Goal: Information Seeking & Learning: Learn about a topic

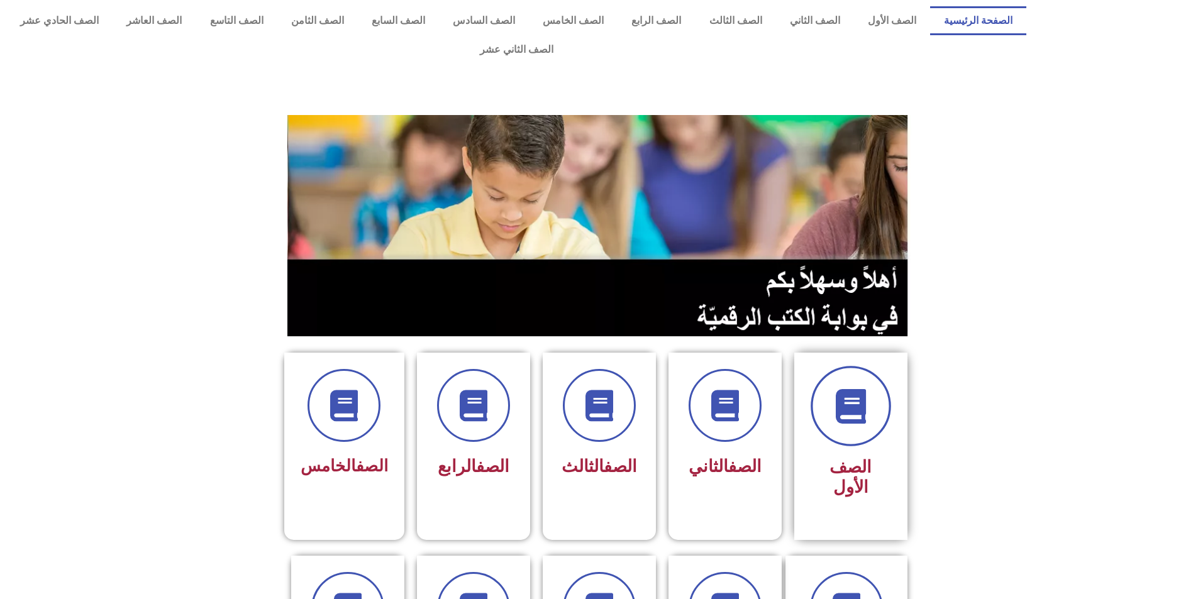
drag, startPoint x: 822, startPoint y: 393, endPoint x: 855, endPoint y: 395, distance: 34.0
click at [855, 395] on span at bounding box center [851, 406] width 81 height 81
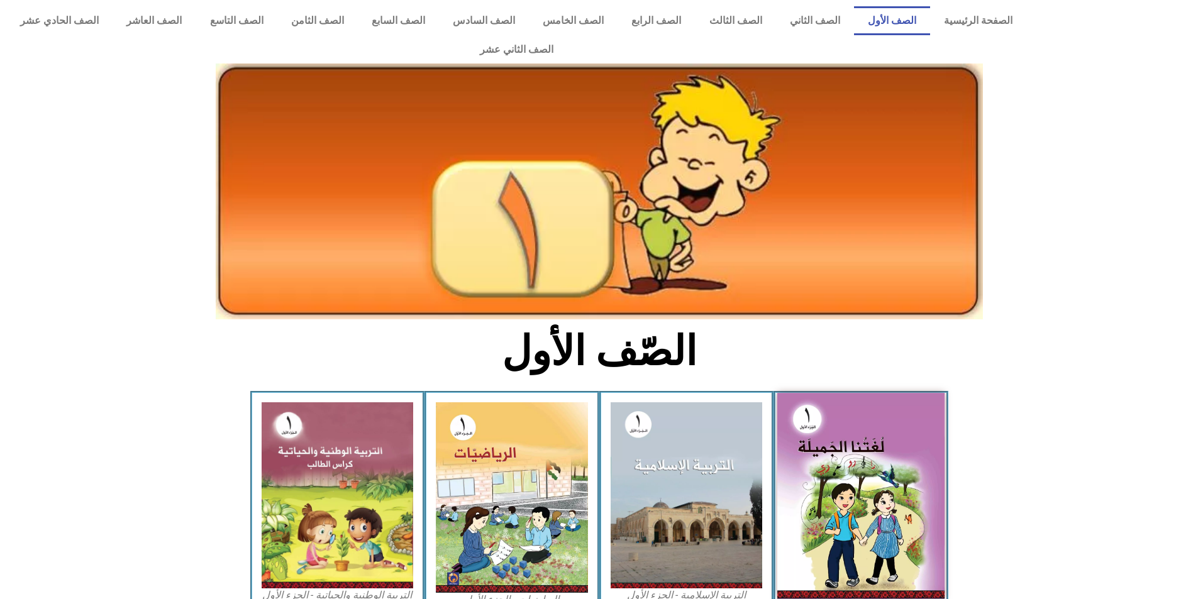
click at [861, 428] on img at bounding box center [860, 496] width 167 height 206
drag, startPoint x: 893, startPoint y: 460, endPoint x: 890, endPoint y: 476, distance: 15.9
click at [890, 476] on img at bounding box center [860, 496] width 167 height 206
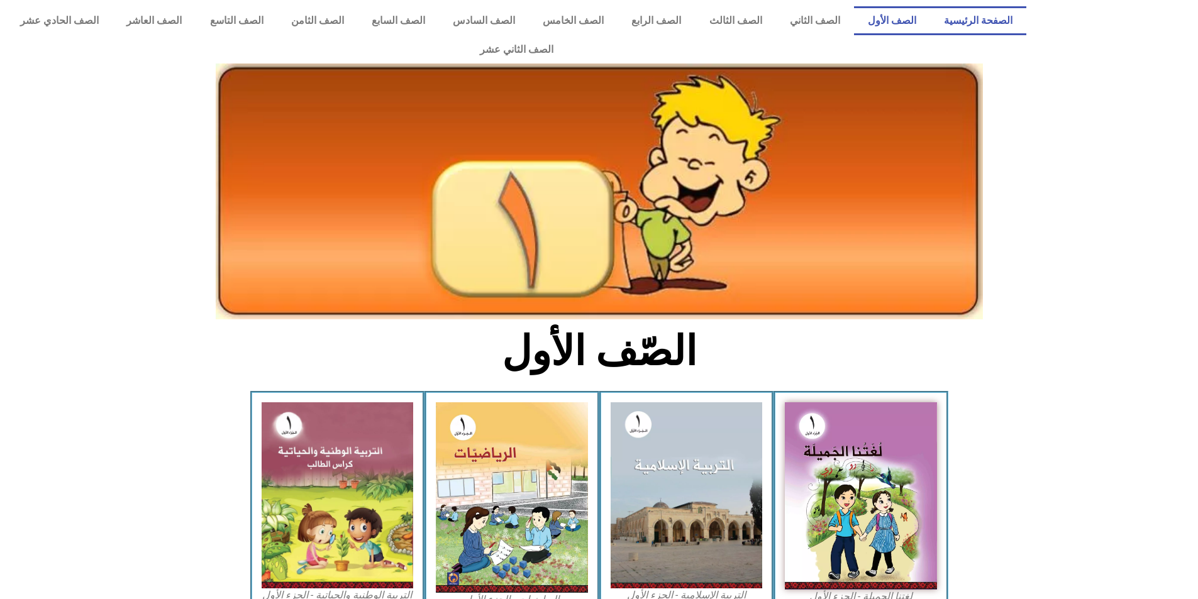
click at [996, 18] on link "الصفحة الرئيسية" at bounding box center [978, 20] width 96 height 29
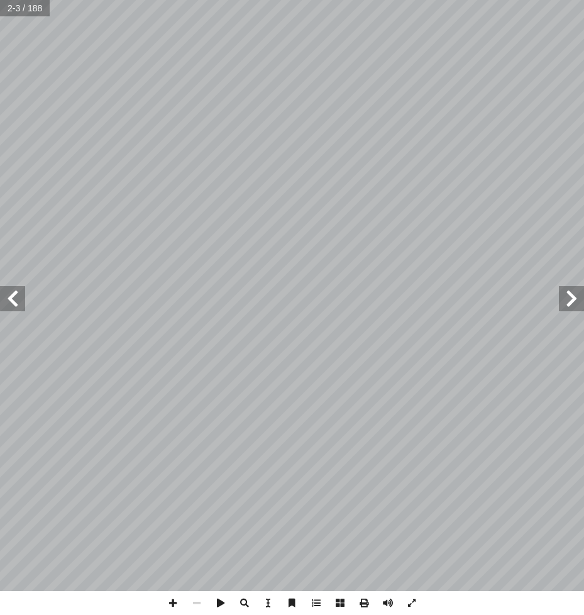
click at [573, 303] on span at bounding box center [571, 298] width 25 height 25
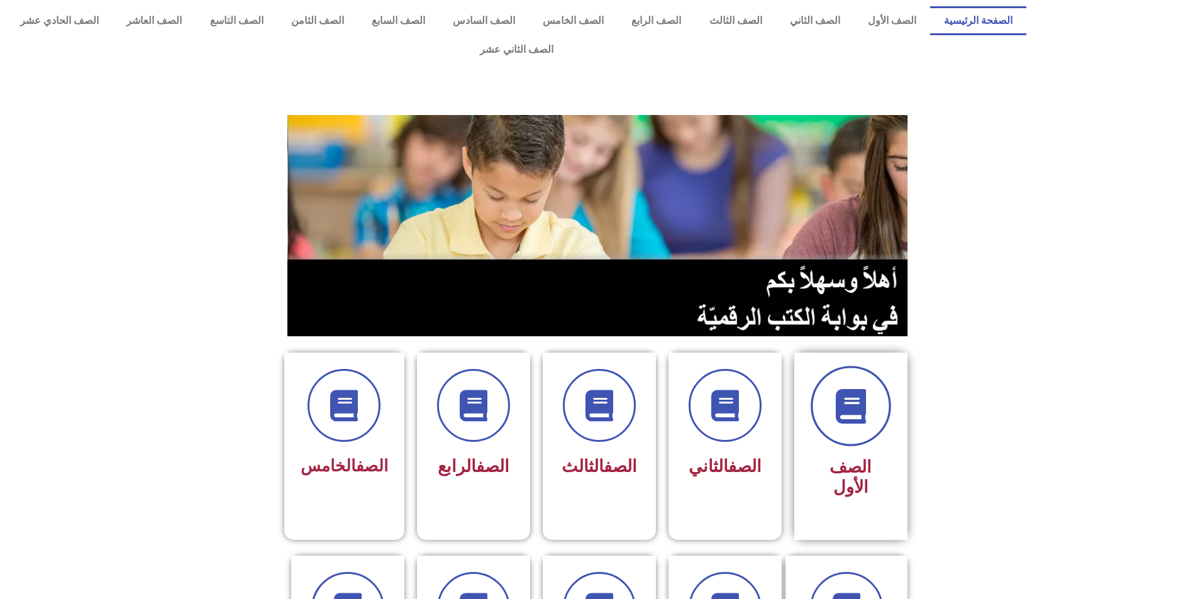
click at [852, 403] on span at bounding box center [851, 406] width 81 height 81
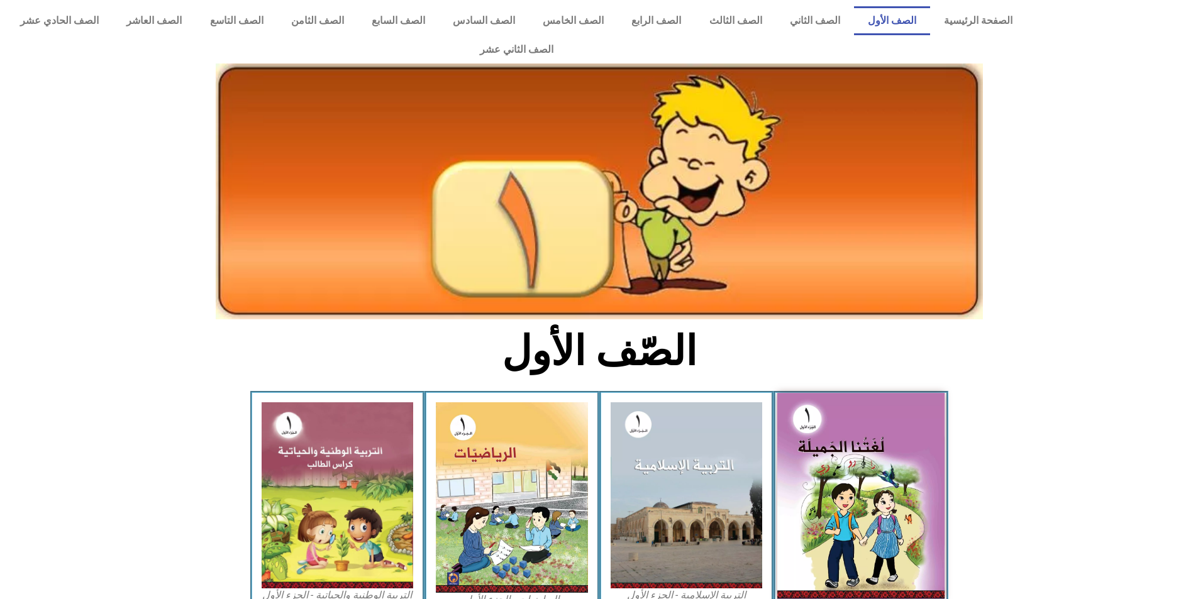
drag, startPoint x: 0, startPoint y: 0, endPoint x: 907, endPoint y: 377, distance: 982.5
click at [907, 393] on img at bounding box center [860, 496] width 167 height 206
drag, startPoint x: 695, startPoint y: 457, endPoint x: 862, endPoint y: 423, distance: 170.1
click at [862, 423] on img at bounding box center [860, 496] width 167 height 206
click at [850, 423] on img at bounding box center [860, 496] width 167 height 206
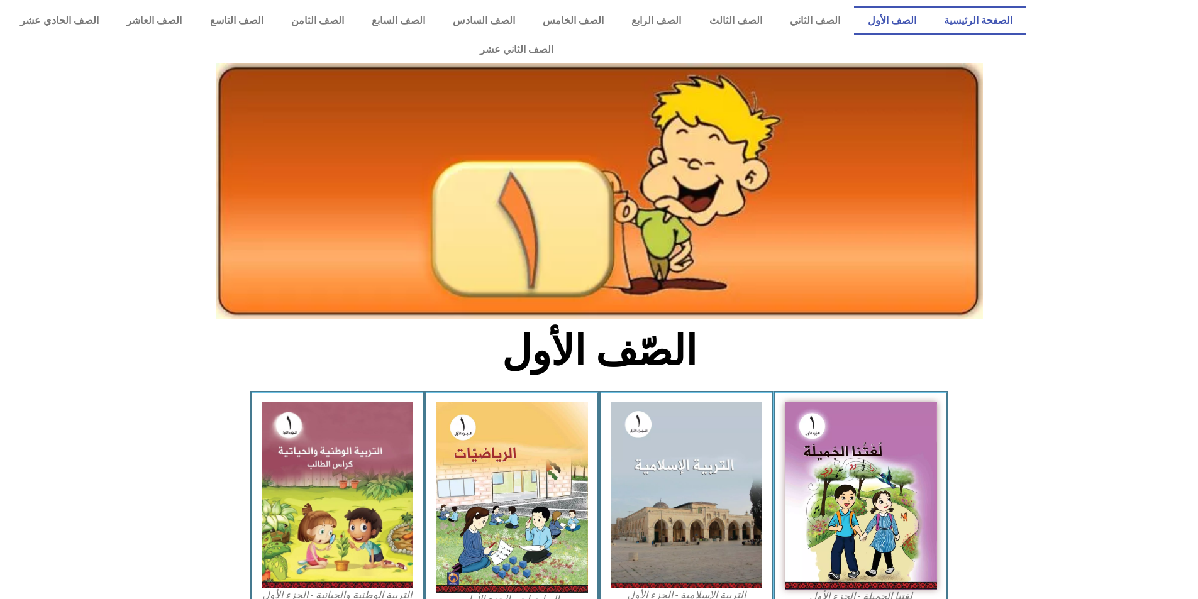
click at [954, 18] on link "الصفحة الرئيسية" at bounding box center [978, 20] width 96 height 29
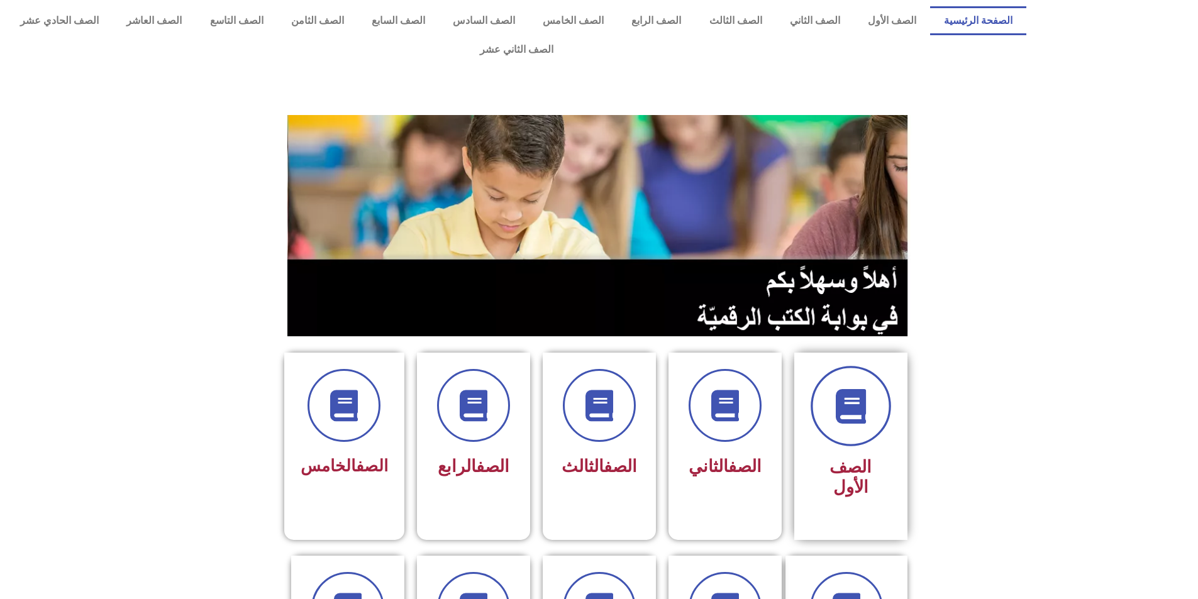
click at [828, 371] on span at bounding box center [851, 406] width 81 height 81
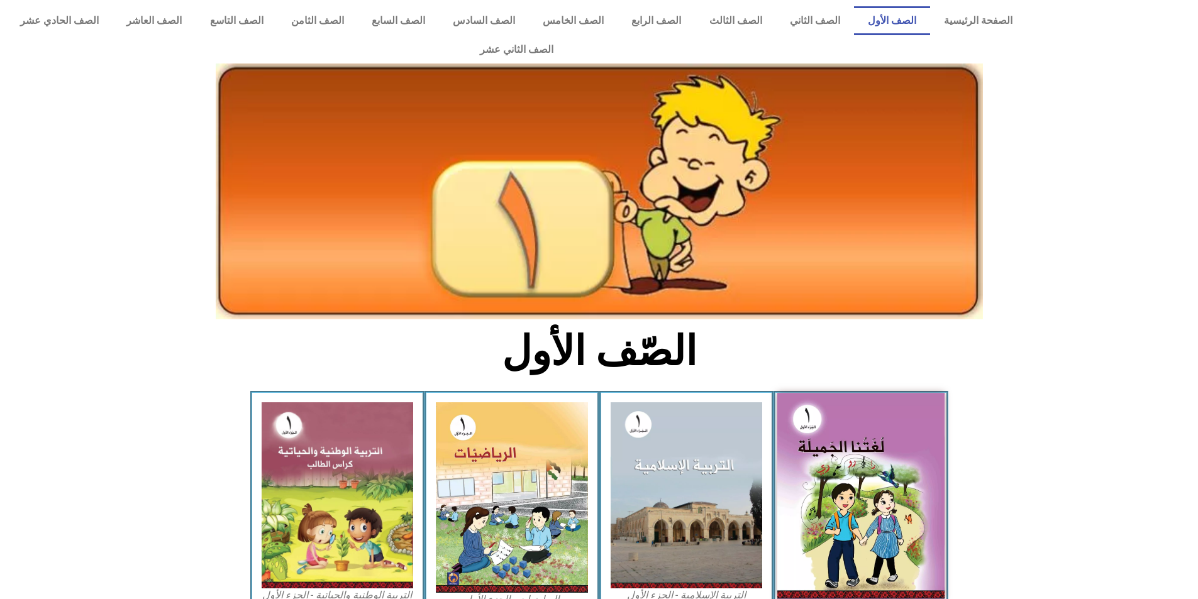
drag, startPoint x: 820, startPoint y: 371, endPoint x: 896, endPoint y: 395, distance: 80.6
click at [896, 395] on img at bounding box center [860, 496] width 167 height 206
click at [855, 456] on img at bounding box center [860, 496] width 167 height 206
click at [810, 411] on img at bounding box center [860, 496] width 167 height 206
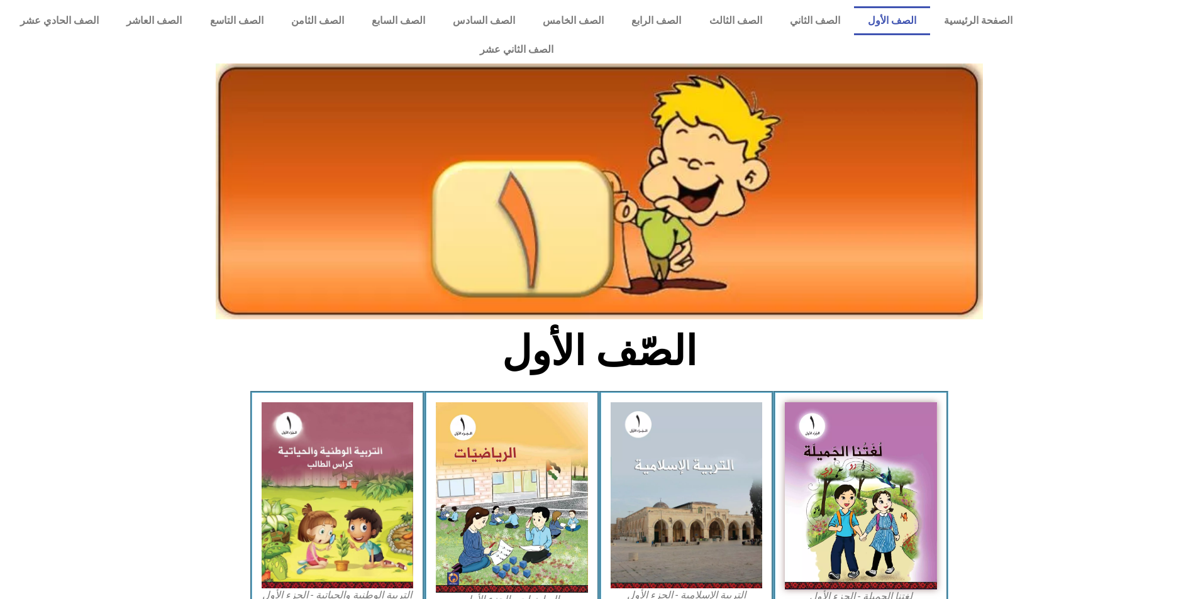
scroll to position [63, 0]
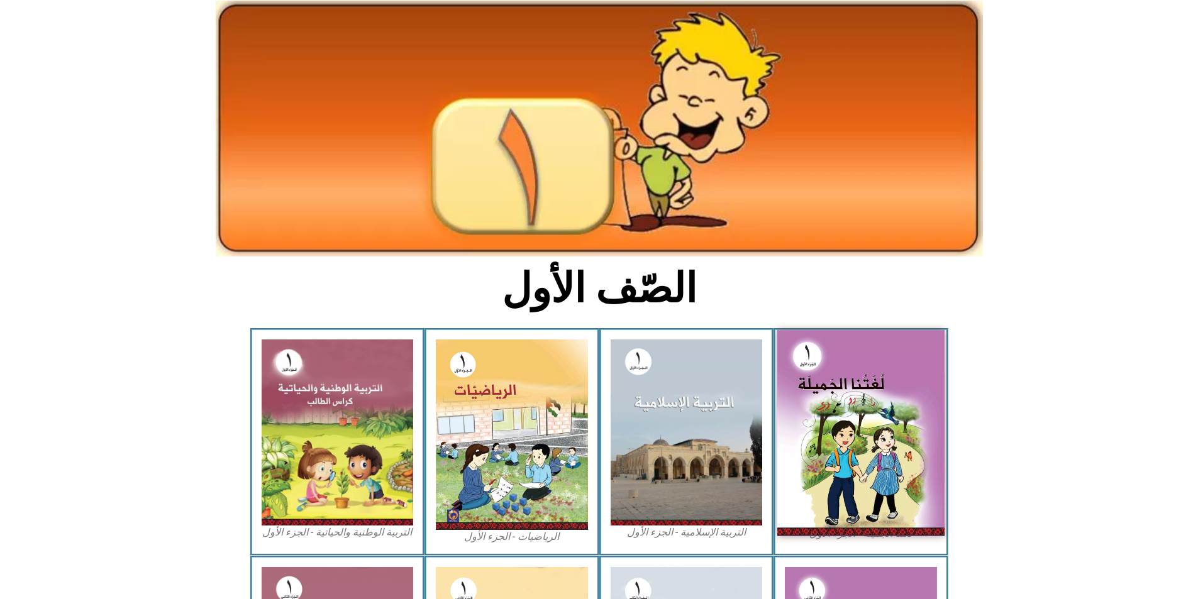
drag, startPoint x: 0, startPoint y: 0, endPoint x: 815, endPoint y: 409, distance: 911.5
click at [815, 409] on img at bounding box center [860, 433] width 167 height 206
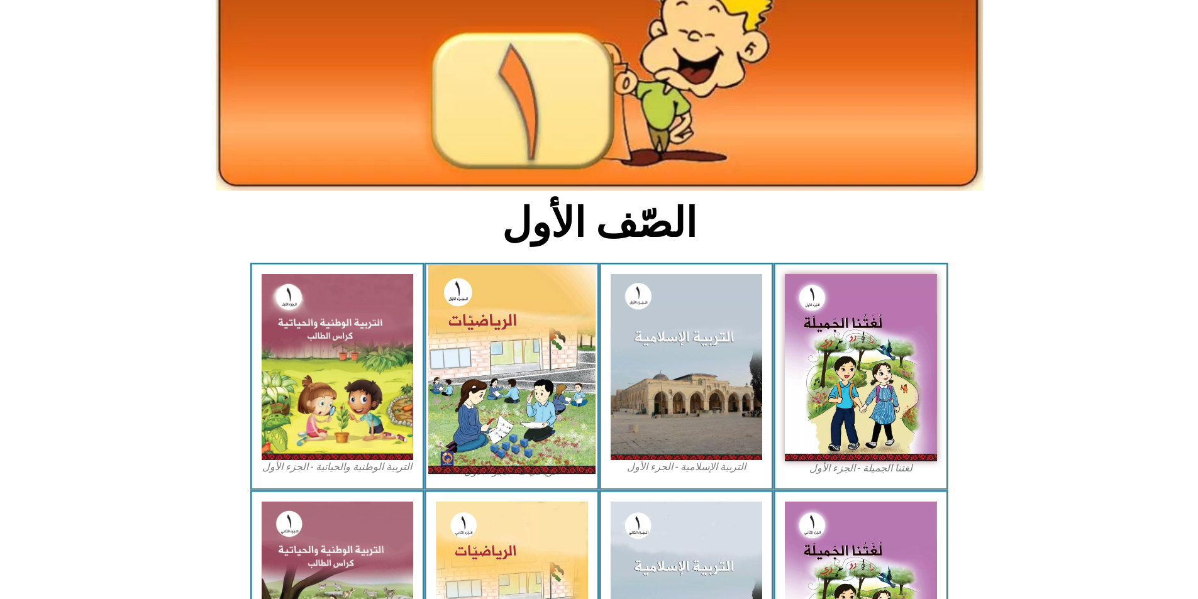
scroll to position [189, 0]
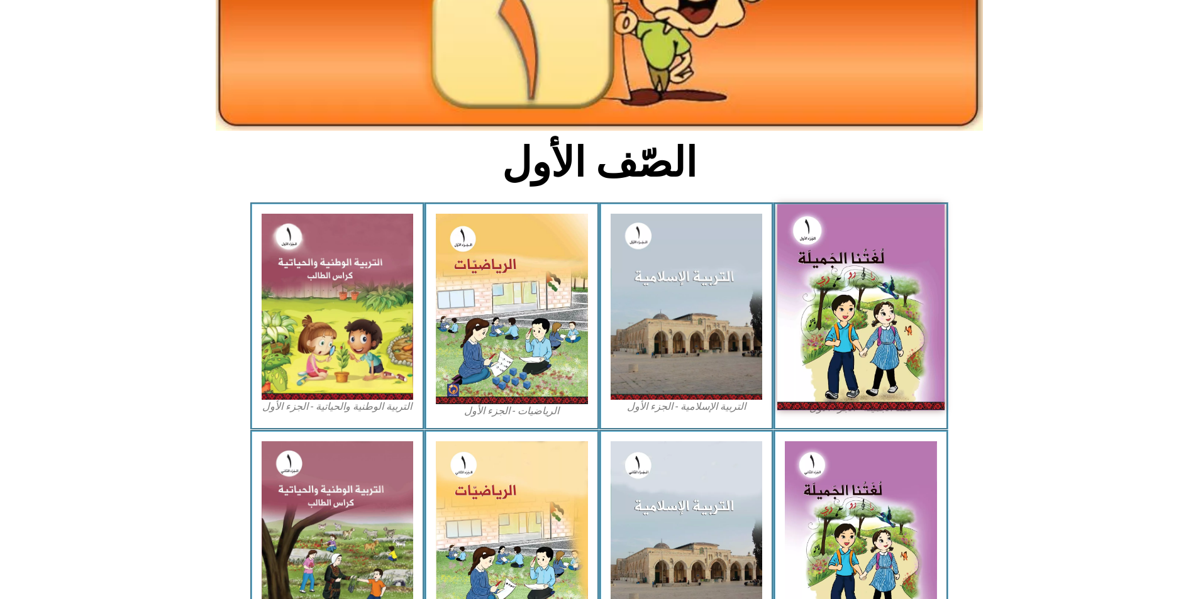
drag, startPoint x: 1196, startPoint y: 0, endPoint x: 894, endPoint y: 290, distance: 418.6
click at [894, 290] on img at bounding box center [860, 307] width 167 height 206
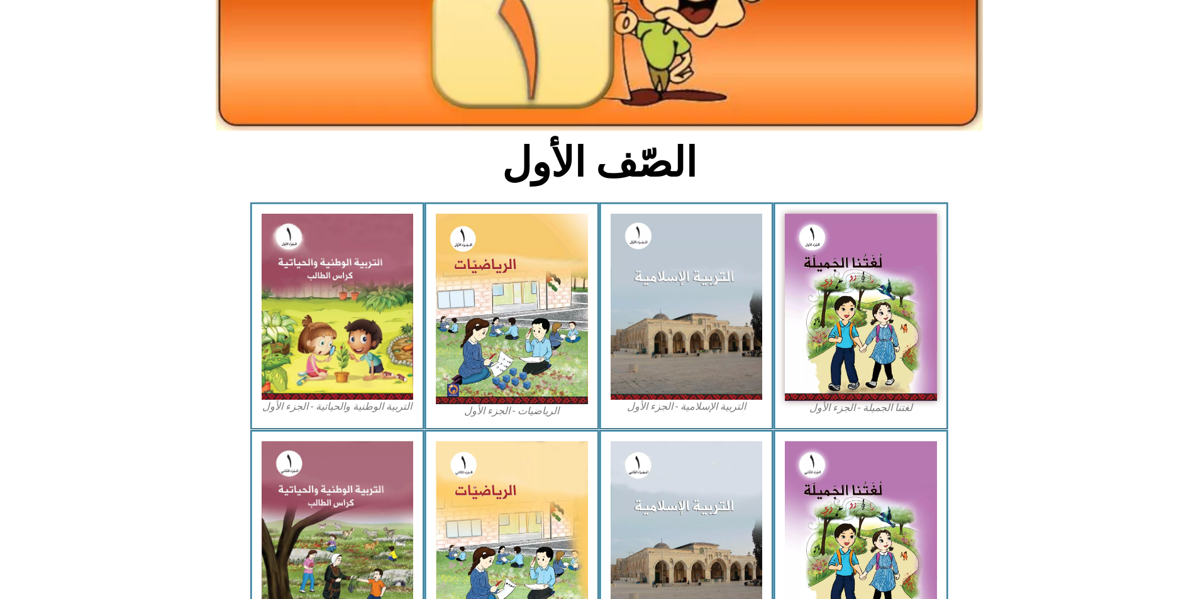
click at [880, 401] on figcaption "لغتنا الجميلة - الجزء الأول​" at bounding box center [861, 408] width 152 height 14
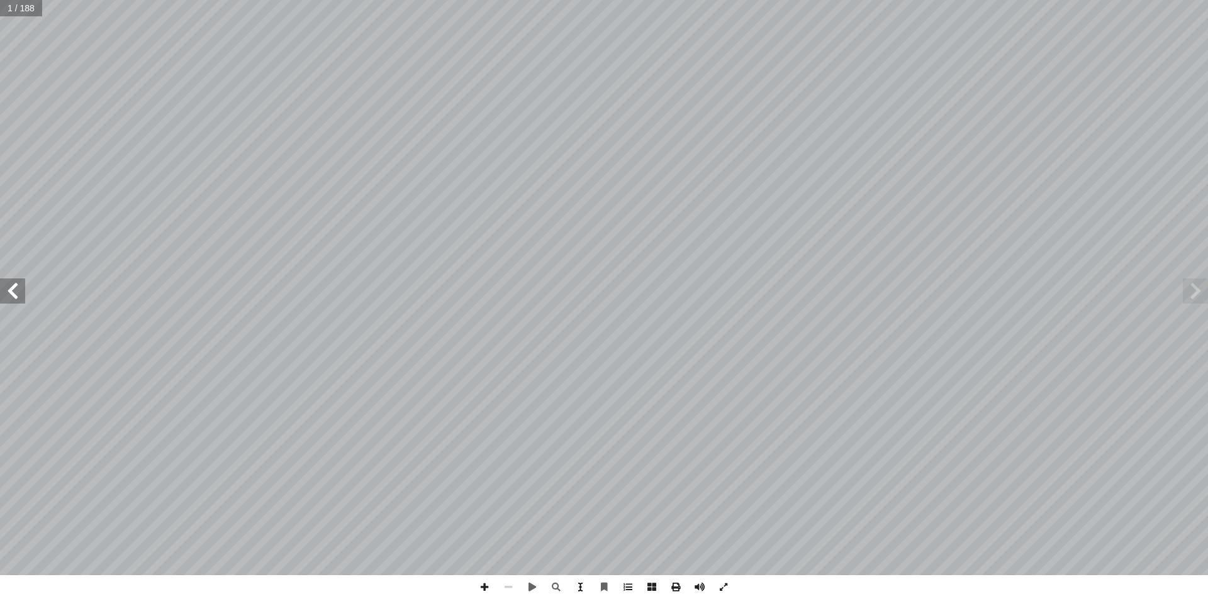
click at [581, 588] on span at bounding box center [580, 588] width 24 height 24
click at [603, 588] on span at bounding box center [604, 588] width 24 height 24
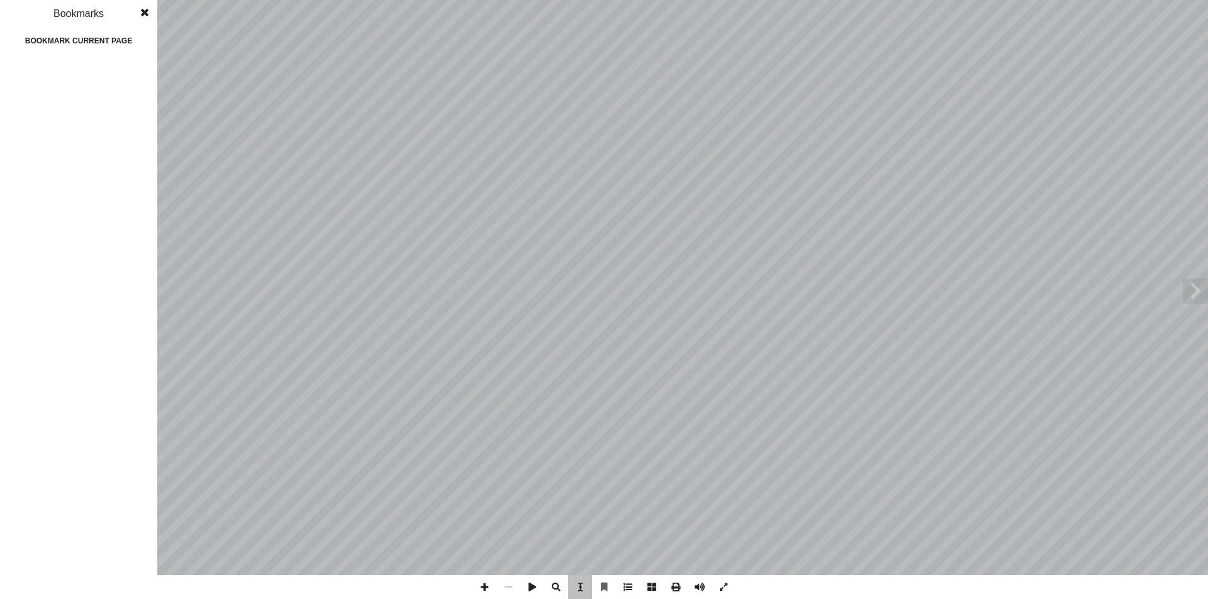
click at [628, 585] on span at bounding box center [628, 588] width 24 height 24
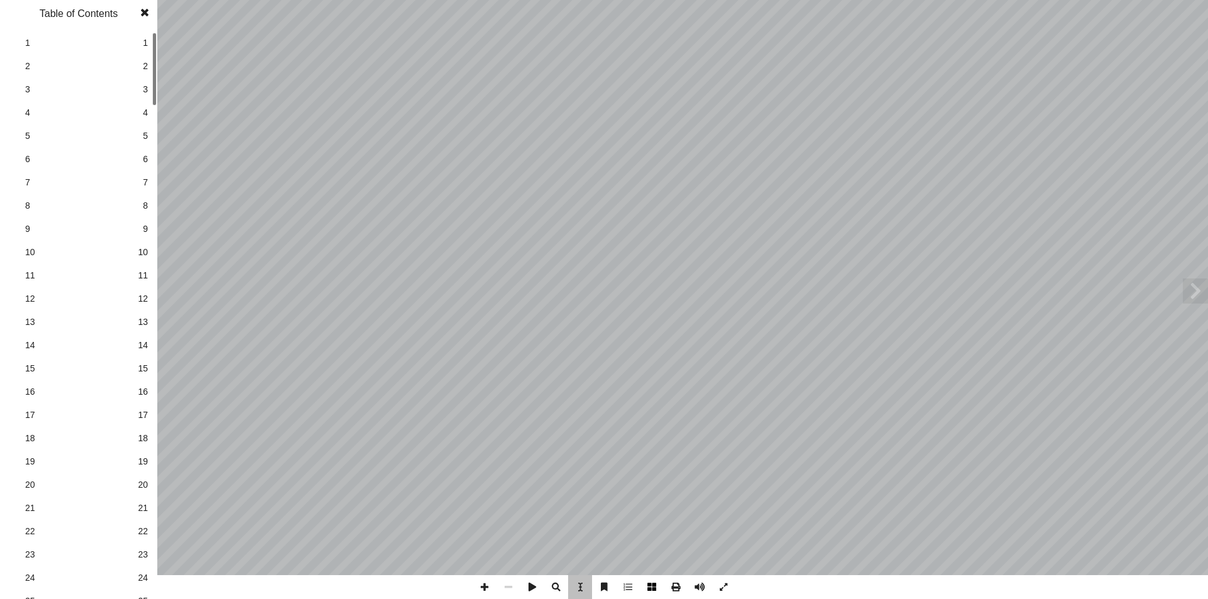
click at [657, 590] on span at bounding box center [652, 588] width 24 height 24
drag, startPoint x: 114, startPoint y: 430, endPoint x: 678, endPoint y: 591, distance: 586.0
click at [678, 591] on span at bounding box center [676, 588] width 24 height 24
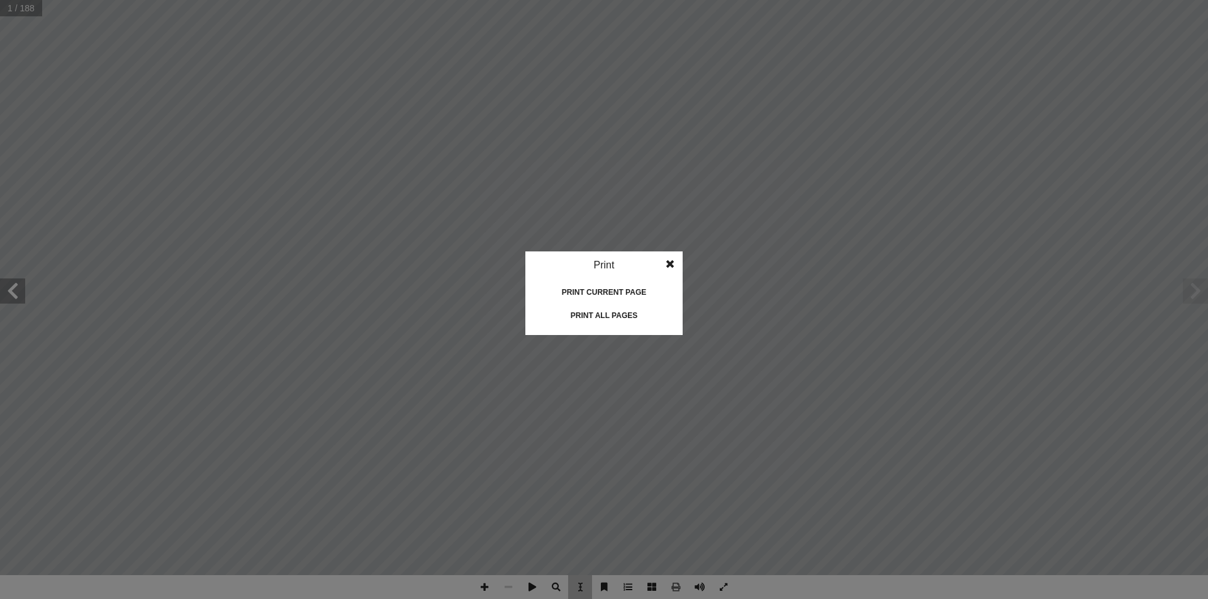
click at [668, 257] on span at bounding box center [670, 264] width 23 height 25
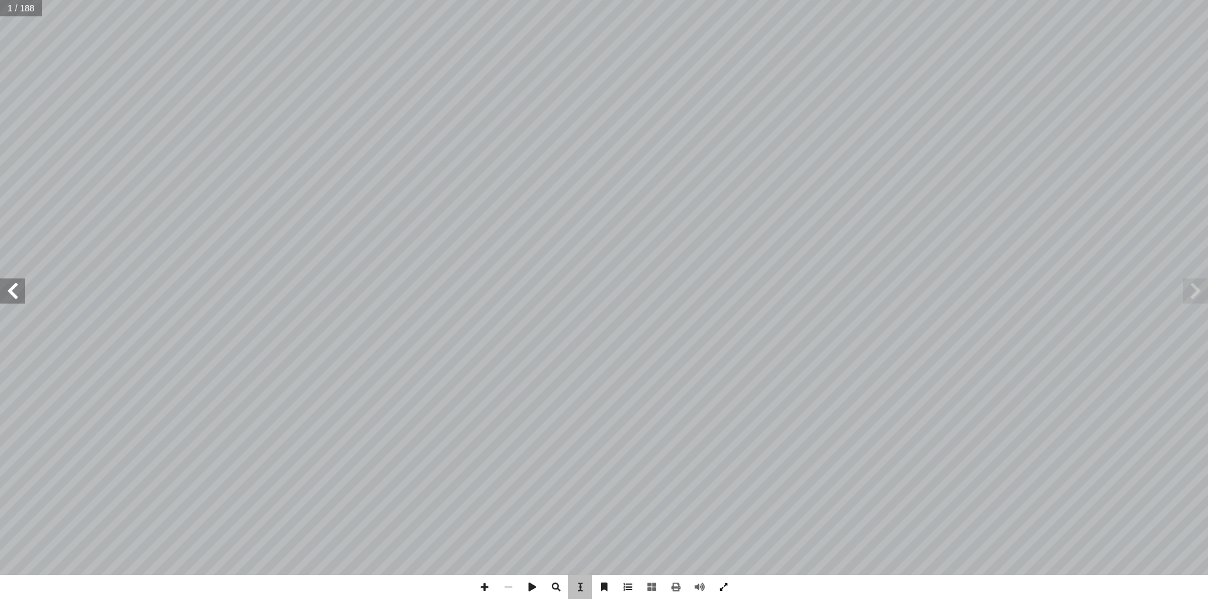
click at [722, 584] on span at bounding box center [723, 588] width 24 height 24
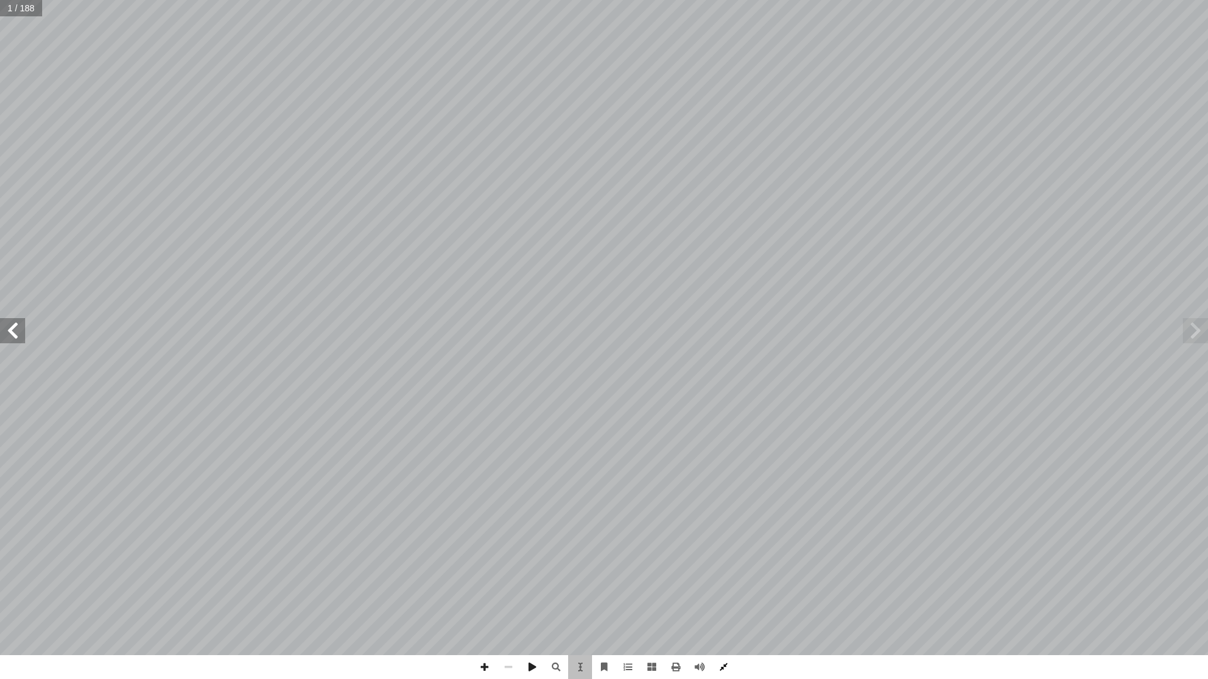
drag, startPoint x: 557, startPoint y: 530, endPoint x: 720, endPoint y: 662, distance: 210.2
click at [720, 599] on span at bounding box center [723, 667] width 24 height 24
